Goal: Information Seeking & Learning: Learn about a topic

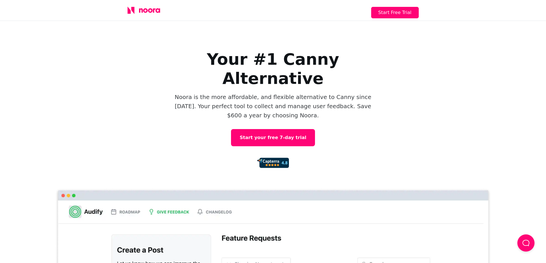
scroll to position [3, 0]
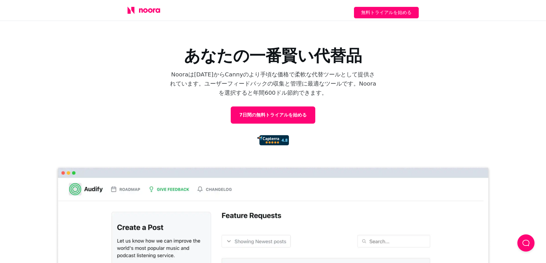
click at [119, 86] on div "あなたの一番賢い代替品 Nooraは[DATE]からCannyのより手頃な価格で柔軟な代替ツールとして提供されています。ユーザーフィードバックの収集と管理に最…" at bounding box center [273, 154] width 546 height 274
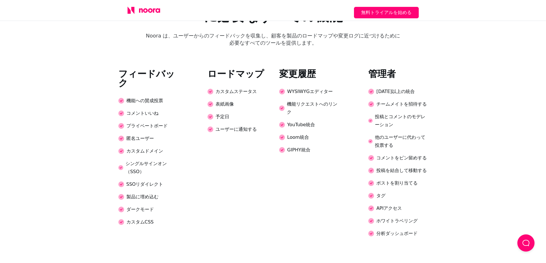
scroll to position [1305, 0]
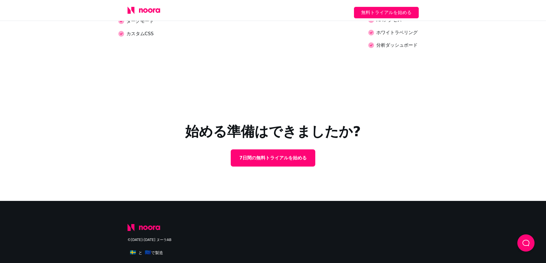
click at [145, 226] on icon at bounding box center [145, 228] width 5 height 5
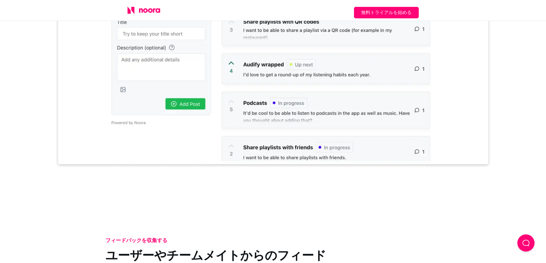
scroll to position [0, 0]
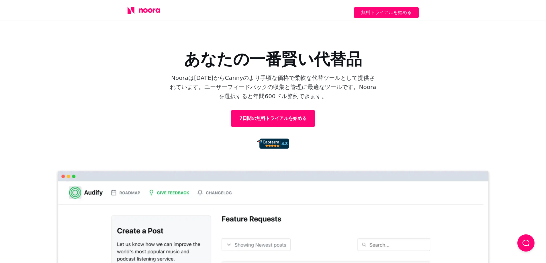
click at [150, 10] on icon at bounding box center [144, 10] width 33 height 7
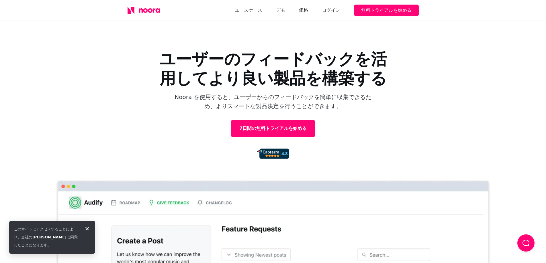
click at [302, 9] on font "価格" at bounding box center [303, 9] width 9 height 5
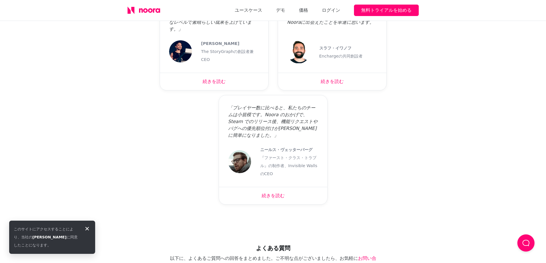
scroll to position [821, 0]
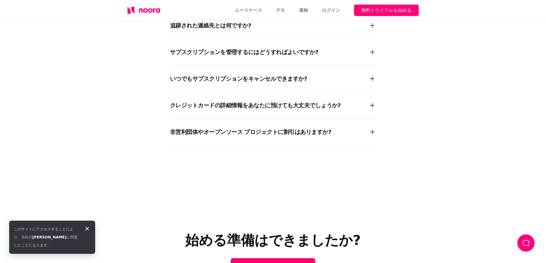
click at [214, 129] on font "非営利団体やオープンソース プロジェクトに割引はありますか?" at bounding box center [251, 132] width 162 height 7
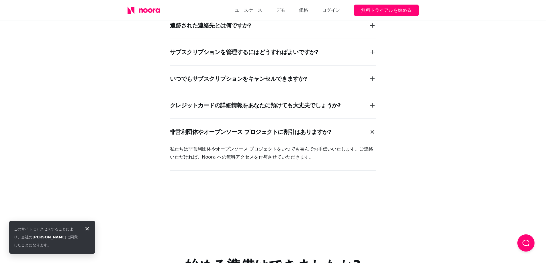
click at [214, 129] on font "非営利団体やオープンソース プロジェクトに割引はありますか?" at bounding box center [251, 132] width 162 height 7
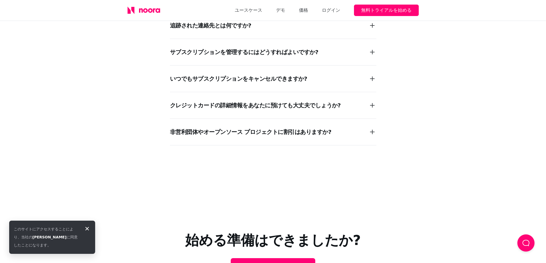
scroll to position [736, 0]
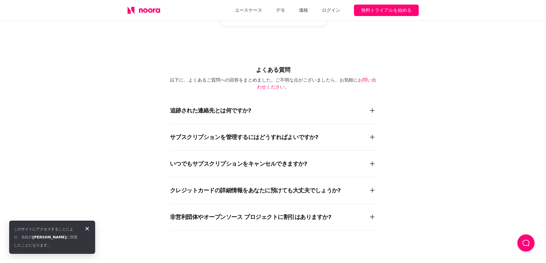
click at [219, 134] on font "サブスクリプションを管理するにはどうすればよいですか?" at bounding box center [244, 137] width 148 height 7
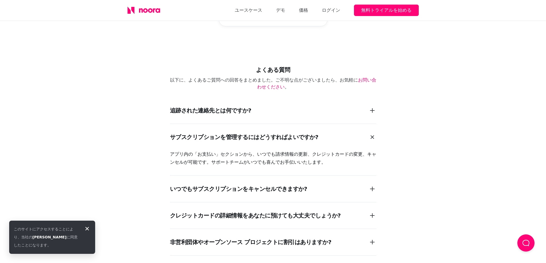
click at [218, 112] on div "追跡された連絡先とは何ですか?" at bounding box center [210, 111] width 81 height 8
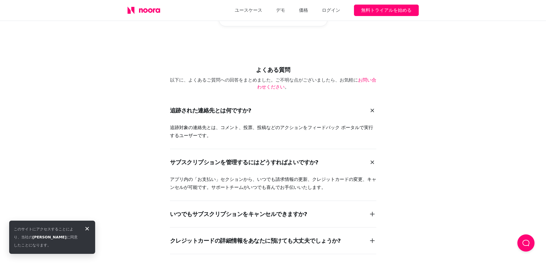
scroll to position [759, 0]
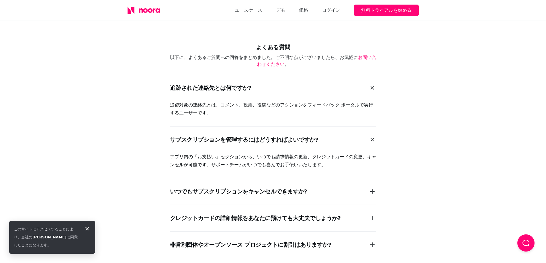
click at [214, 184] on div "いつでもサブスクリプションをキャンセルできますか?" at bounding box center [273, 192] width 206 height 26
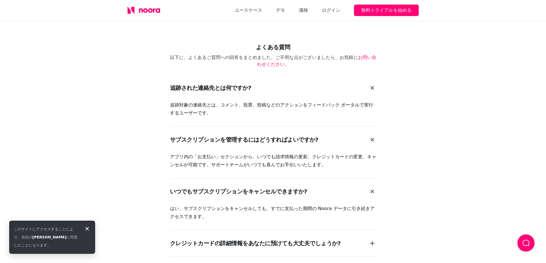
click at [214, 184] on div "いつでもサブスクリプションをキャンセルできますか?" at bounding box center [273, 192] width 206 height 26
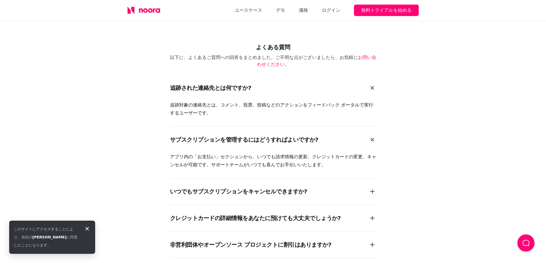
scroll to position [766, 0]
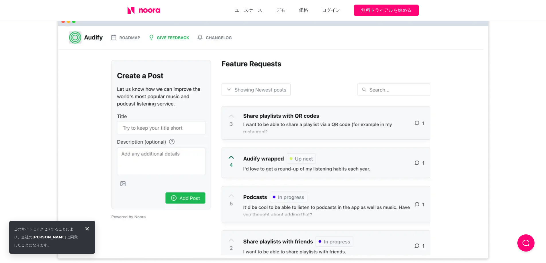
scroll to position [42, 0]
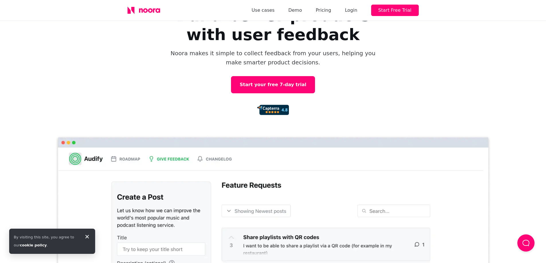
scroll to position [766, 0]
